Goal: Task Accomplishment & Management: Use online tool/utility

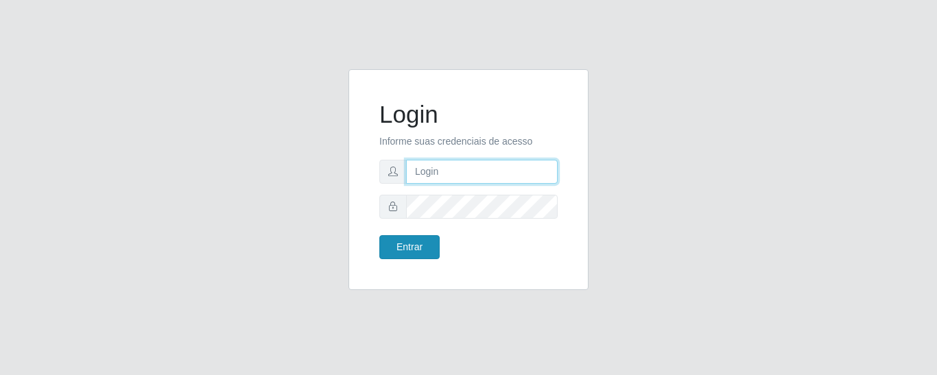
type input "precobom@rejane"
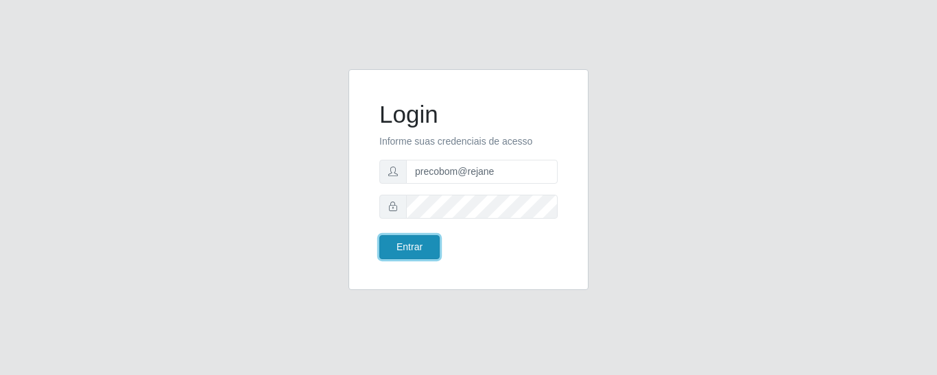
click at [405, 244] on button "Entrar" at bounding box center [409, 247] width 60 height 24
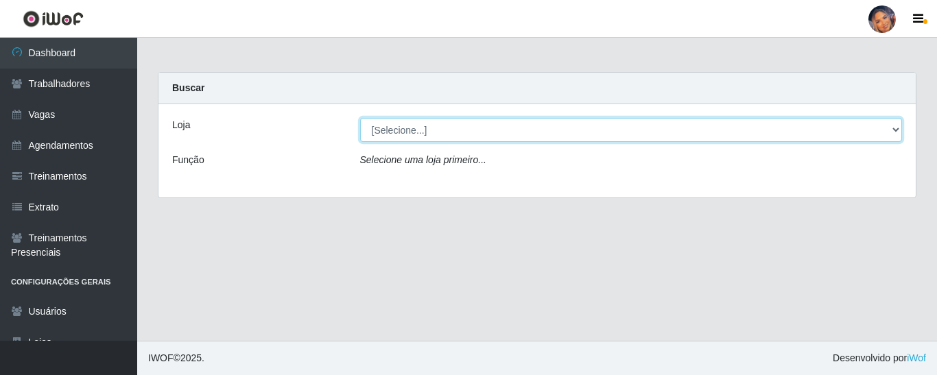
click at [478, 130] on select "[Selecione...] Supermercado Preço Bom" at bounding box center [631, 130] width 543 height 24
select select "169"
click at [360, 118] on select "[Selecione...] Supermercado Preço Bom" at bounding box center [631, 130] width 543 height 24
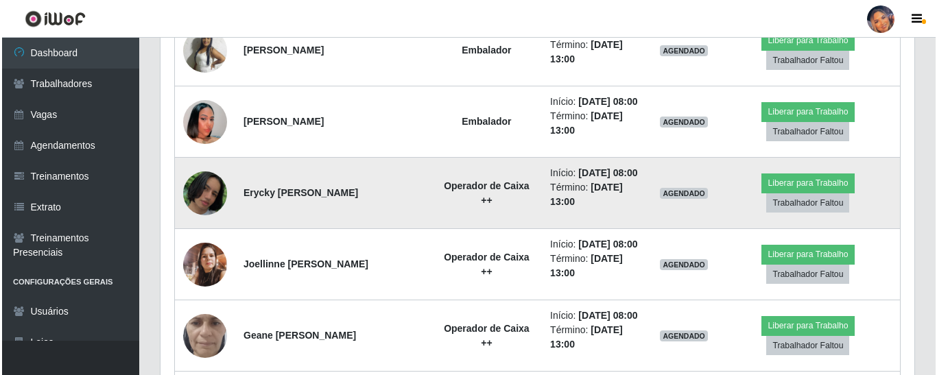
scroll to position [1167, 0]
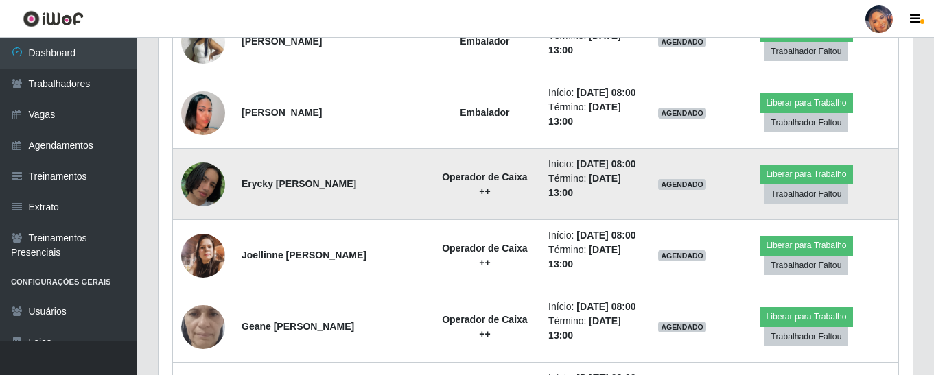
click at [209, 177] on img at bounding box center [203, 184] width 44 height 45
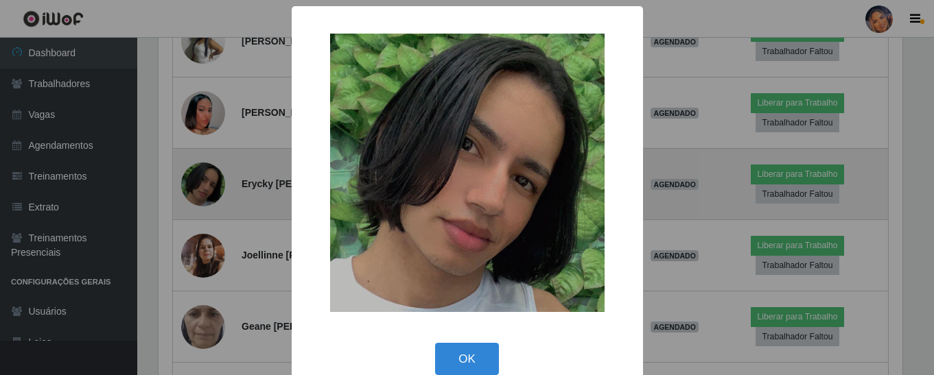
scroll to position [285, 747]
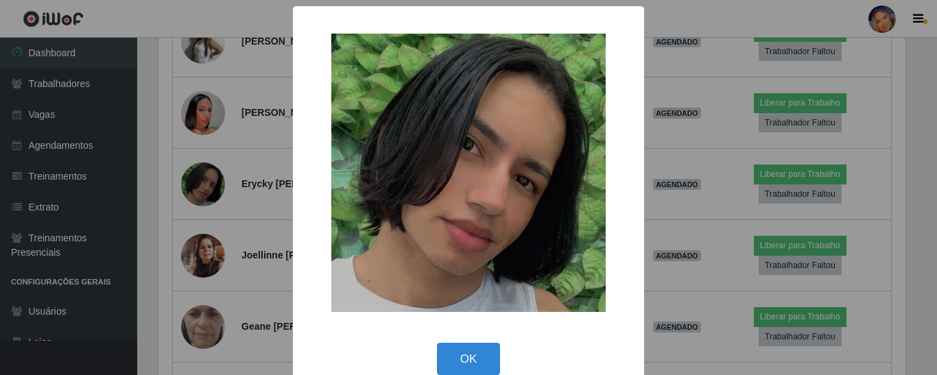
click at [683, 71] on div "× OK Cancel" at bounding box center [468, 187] width 937 height 375
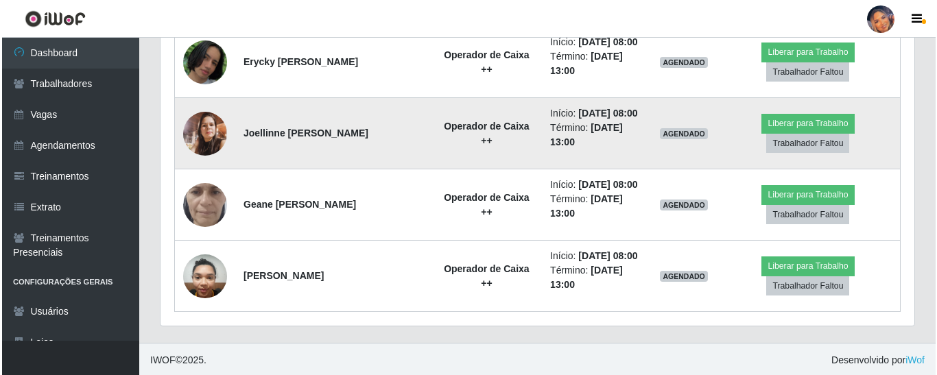
scroll to position [1291, 0]
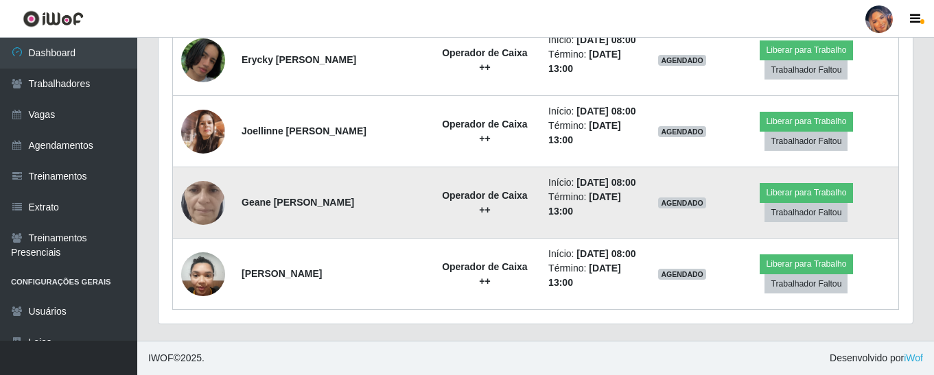
click at [198, 198] on img at bounding box center [203, 202] width 44 height 97
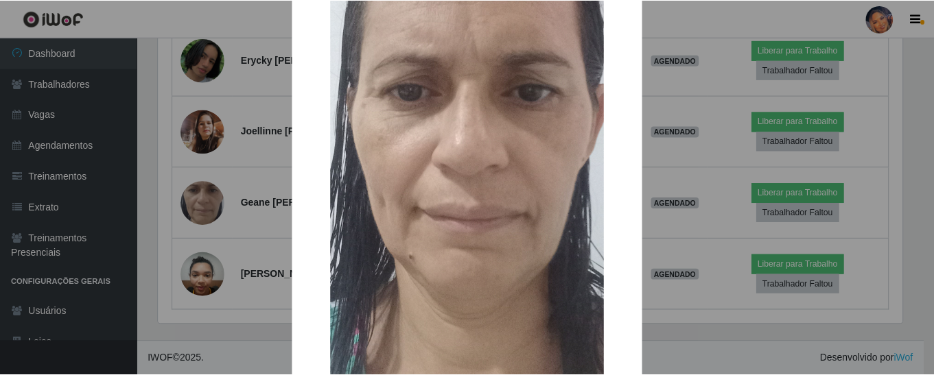
scroll to position [137, 0]
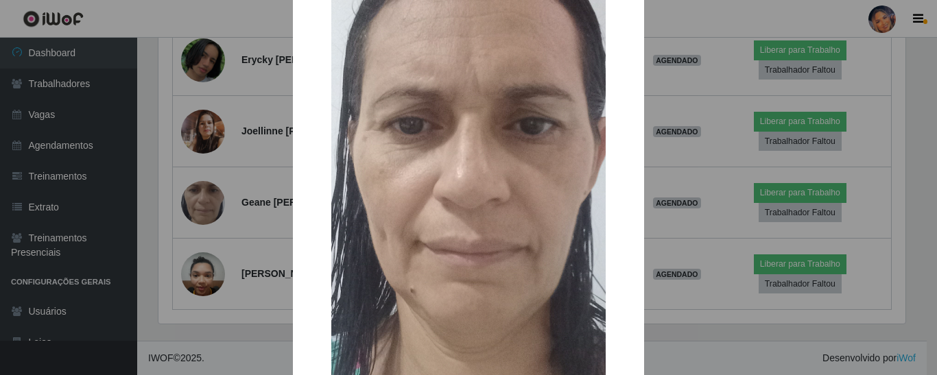
click at [708, 220] on div "× OK Cancel" at bounding box center [468, 187] width 937 height 375
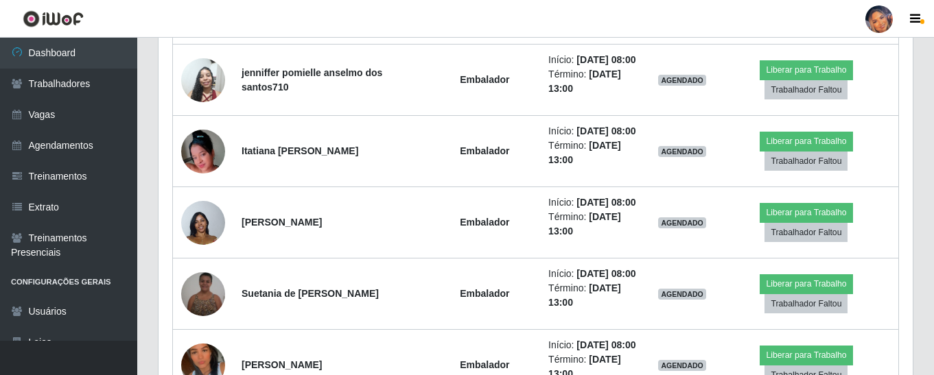
scroll to position [605, 0]
